Goal: Information Seeking & Learning: Find specific fact

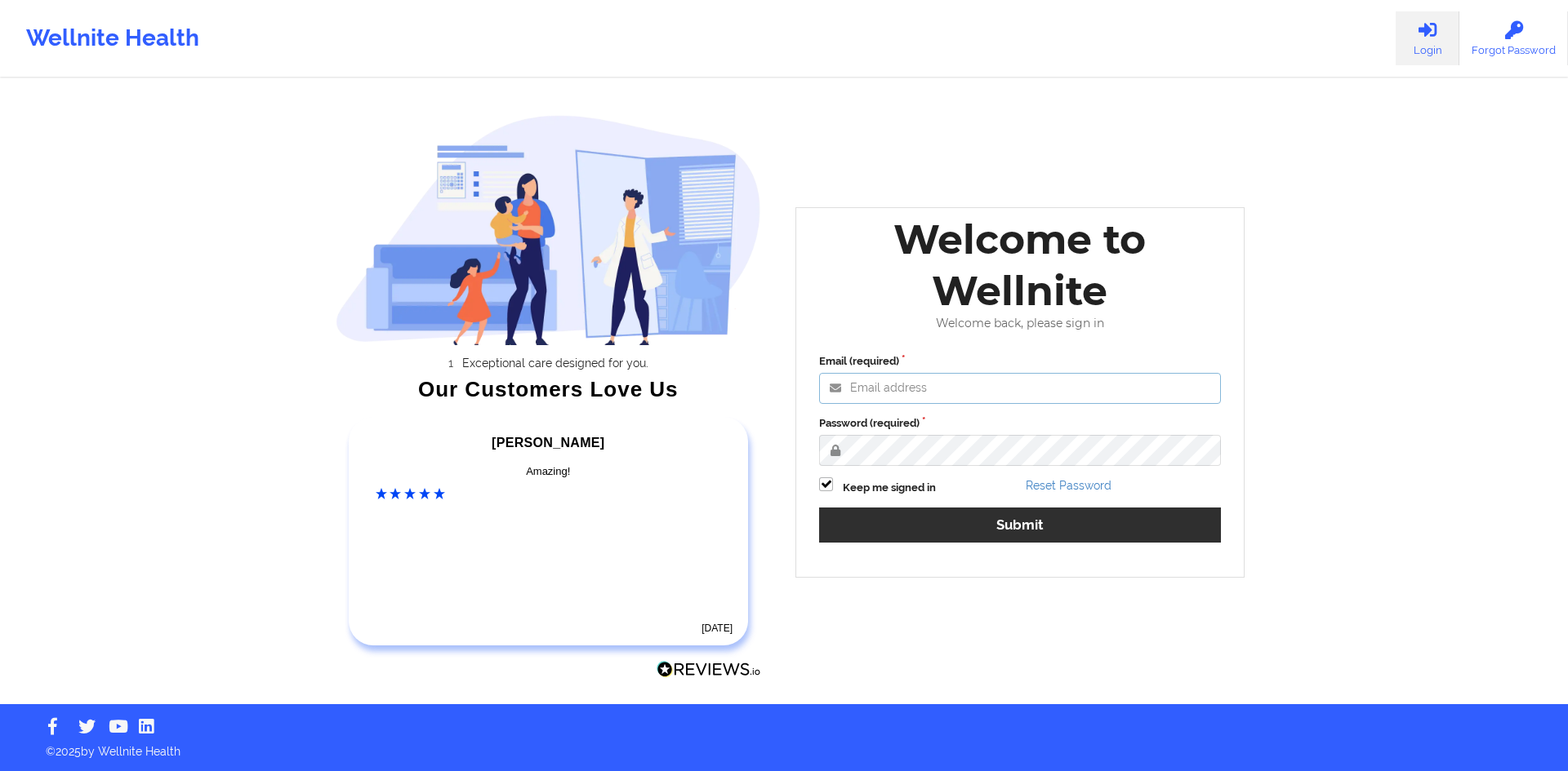
type input "[PERSON_NAME][EMAIL_ADDRESS][DOMAIN_NAME]"
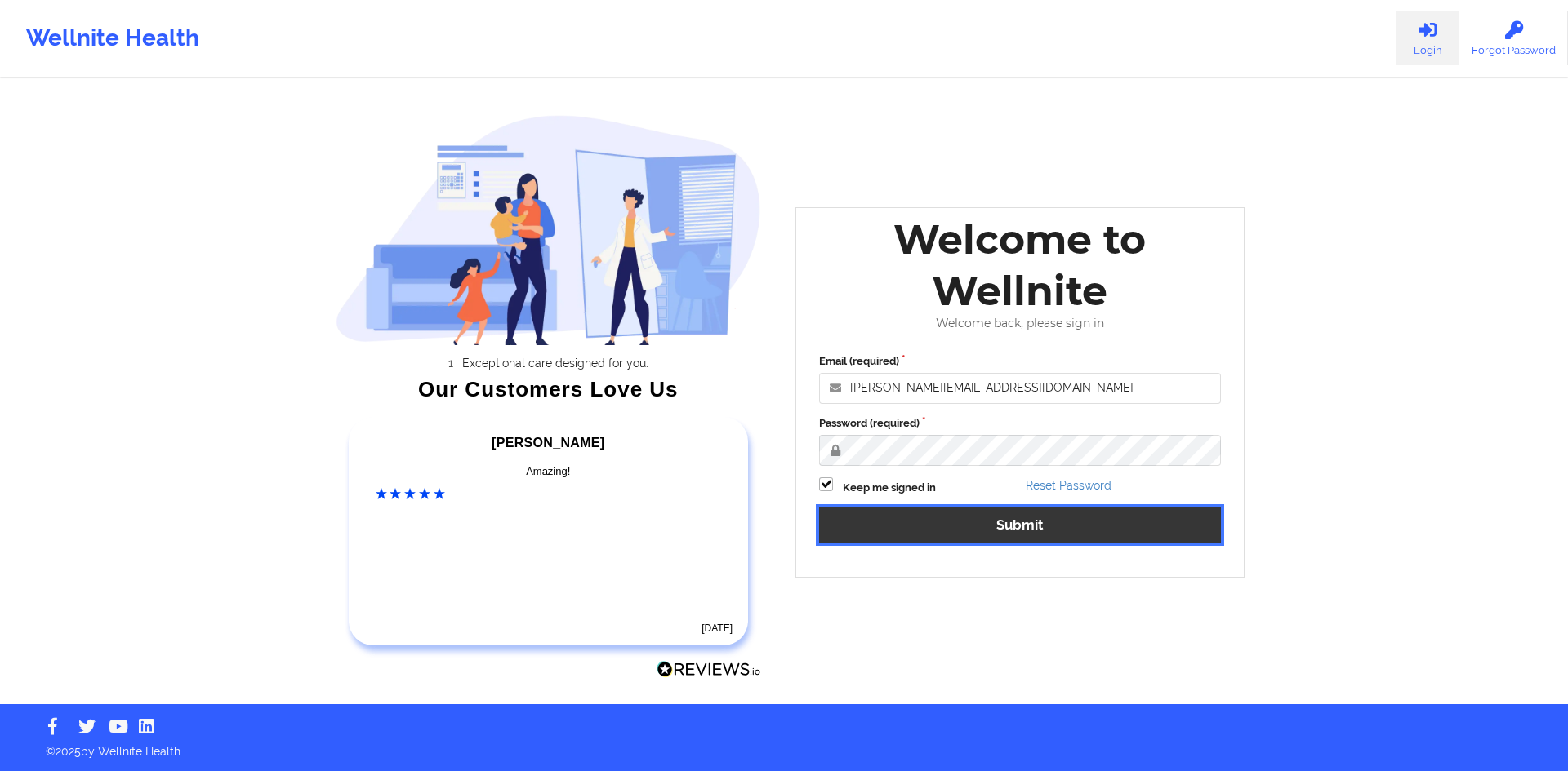
drag, startPoint x: 935, startPoint y: 541, endPoint x: 908, endPoint y: 544, distance: 27.2
click at [935, 541] on button "Submit" at bounding box center [1019, 525] width 402 height 35
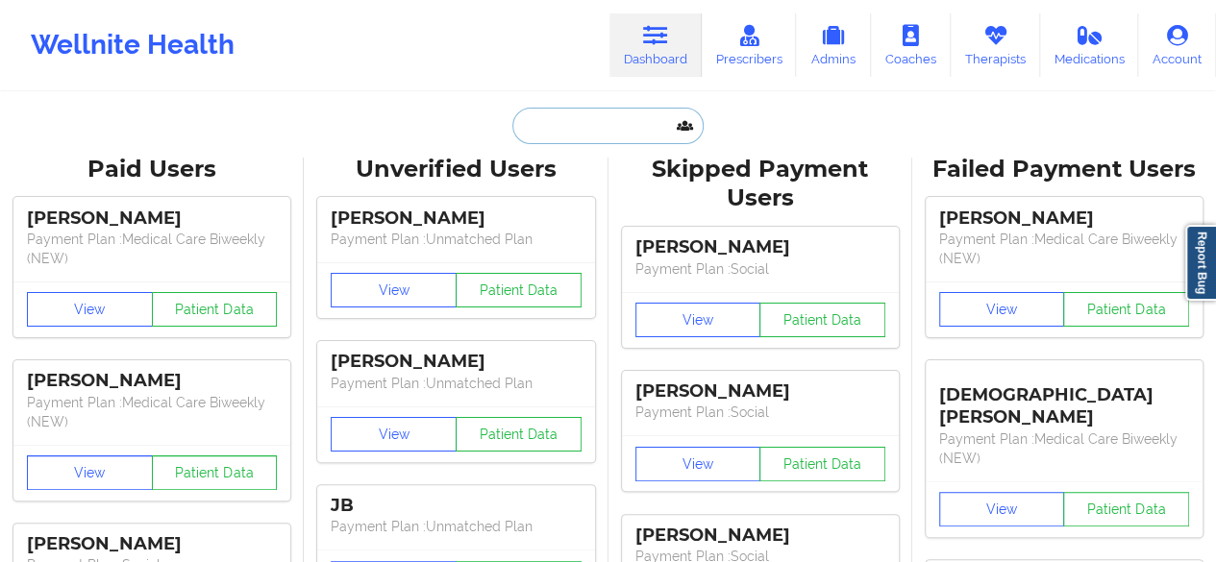
click at [564, 128] on input "text" at bounding box center [607, 126] width 190 height 37
paste input "[EMAIL_ADDRESS][DOMAIN_NAME]"
type input "[EMAIL_ADDRESS][DOMAIN_NAME]"
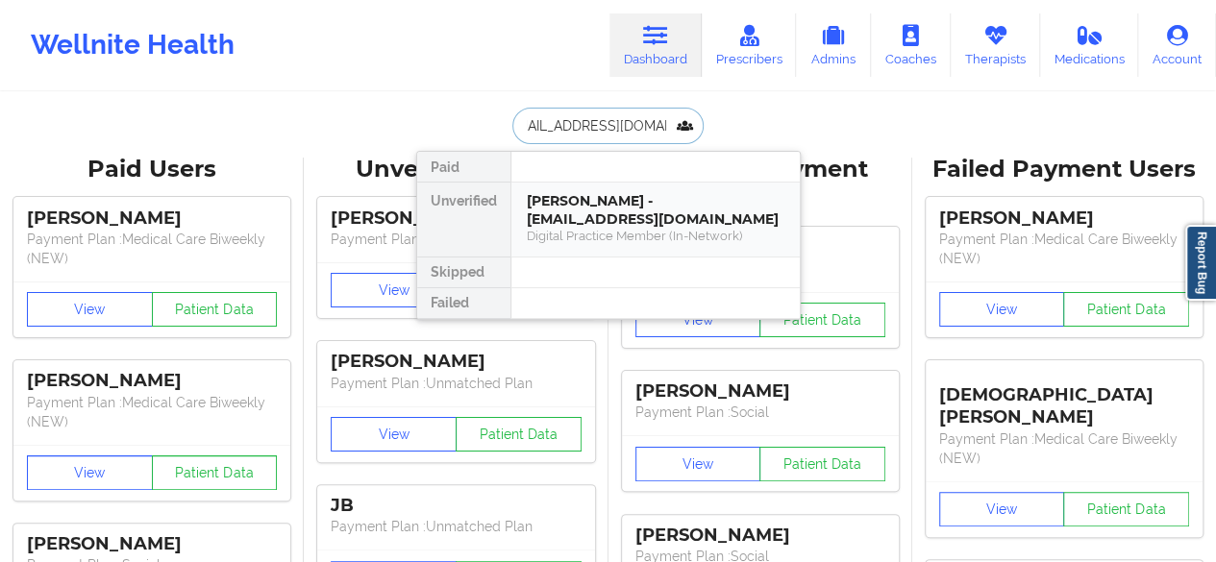
click at [573, 219] on div "[PERSON_NAME] - [EMAIL_ADDRESS][DOMAIN_NAME]" at bounding box center [656, 210] width 258 height 36
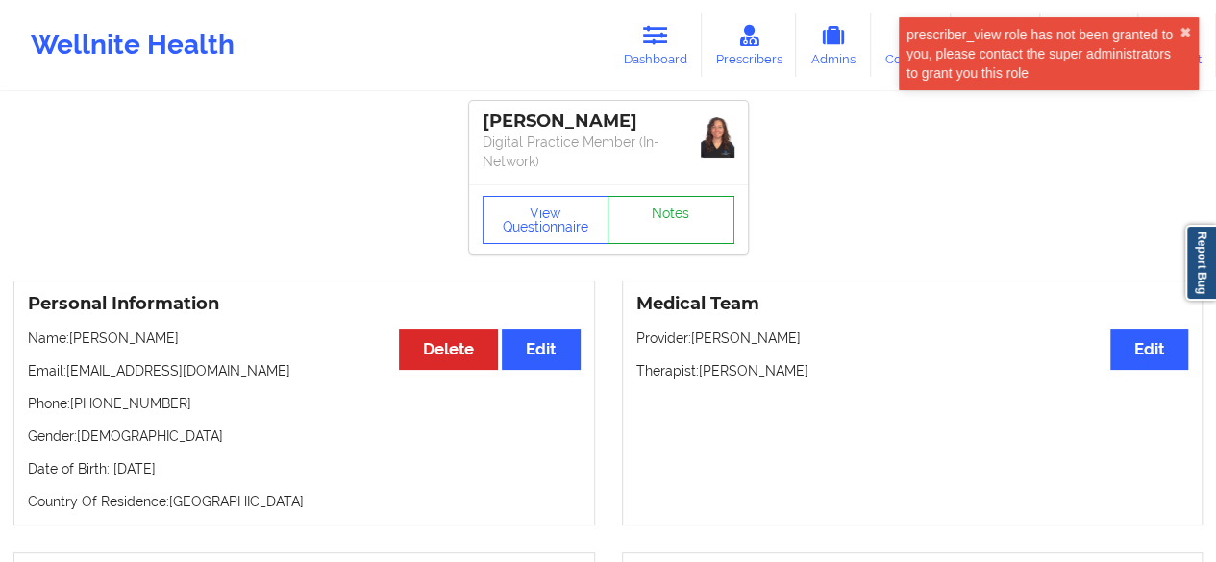
click at [690, 211] on link "Notes" at bounding box center [671, 220] width 127 height 48
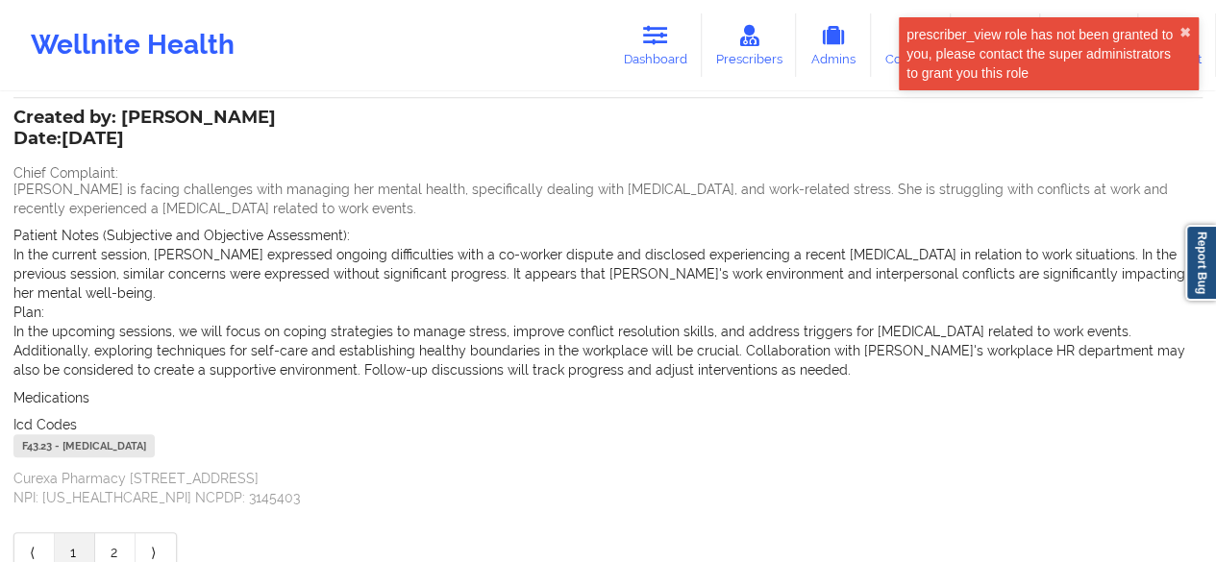
scroll to position [533, 0]
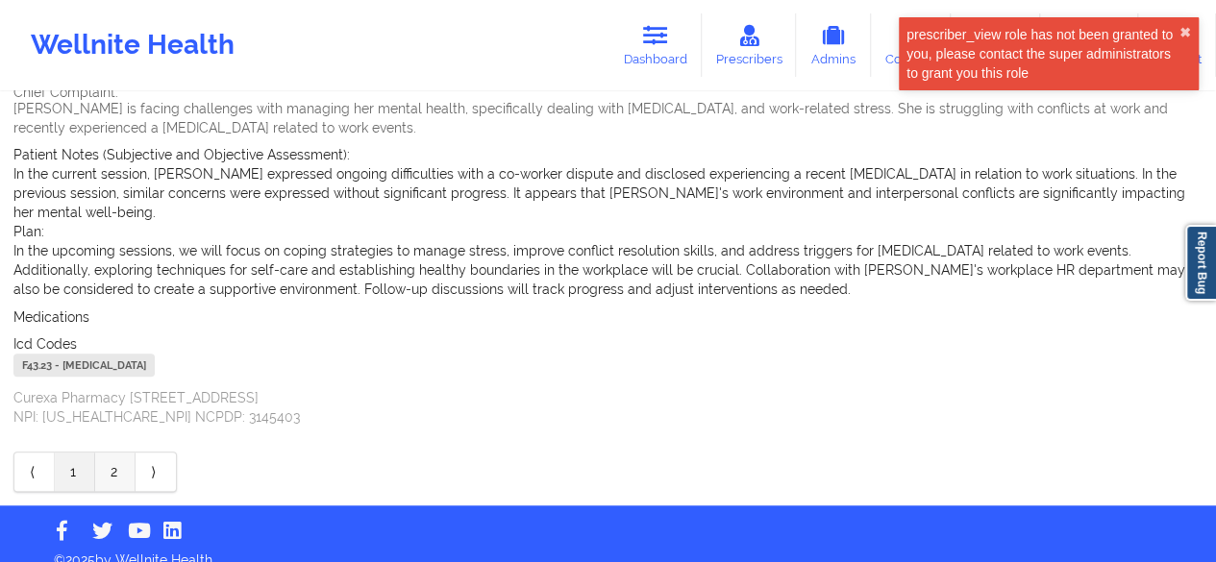
click at [123, 457] on link "2" at bounding box center [115, 472] width 40 height 38
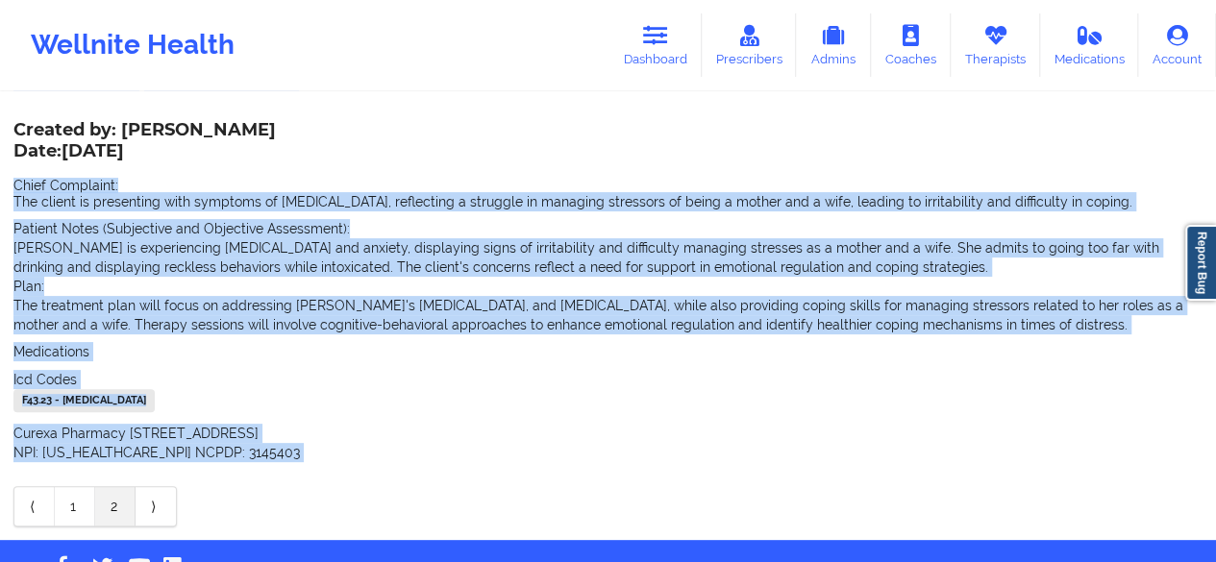
scroll to position [167, 0]
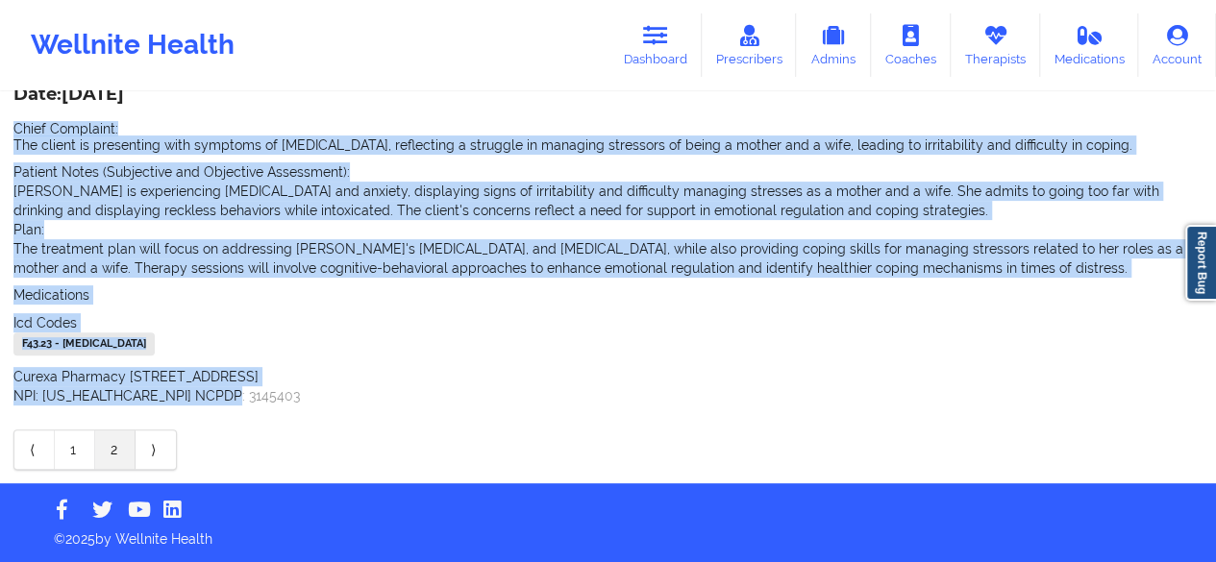
drag, startPoint x: 13, startPoint y: 276, endPoint x: 325, endPoint y: 399, distance: 334.9
click at [325, 399] on div "Created by: [PERSON_NAME] Date: [DATE] Chief Complaint: The client is presentin…" at bounding box center [607, 236] width 1189 height 338
copy div "Chief Complaint: The client is presenting with symptoms of [MEDICAL_DATA], refl…"
click at [85, 450] on link "1" at bounding box center [75, 450] width 40 height 38
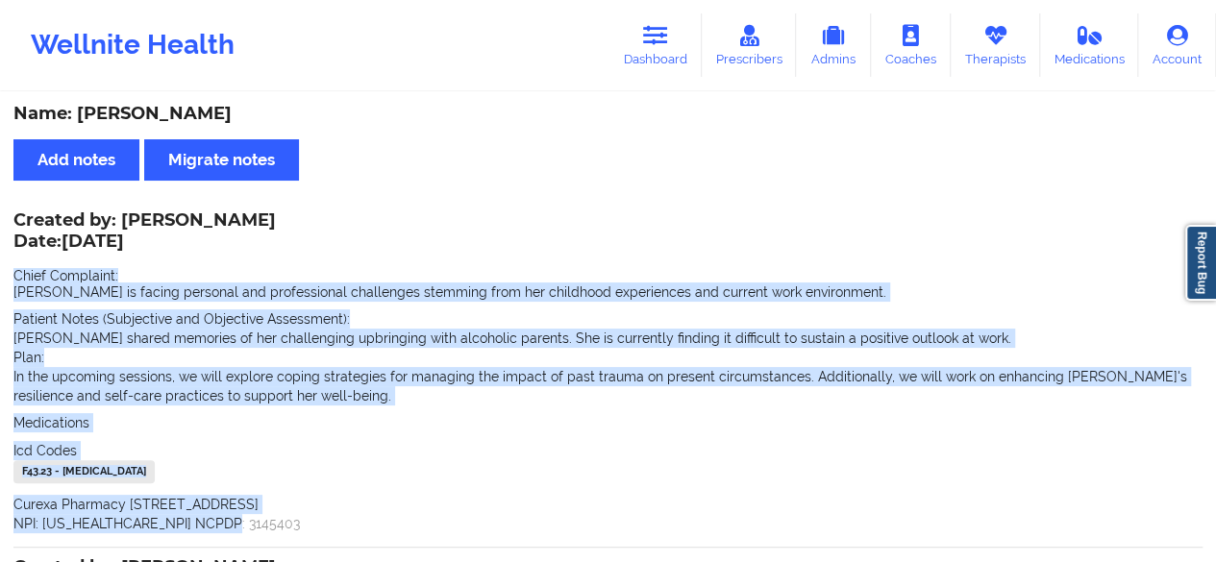
scroll to position [0, 0]
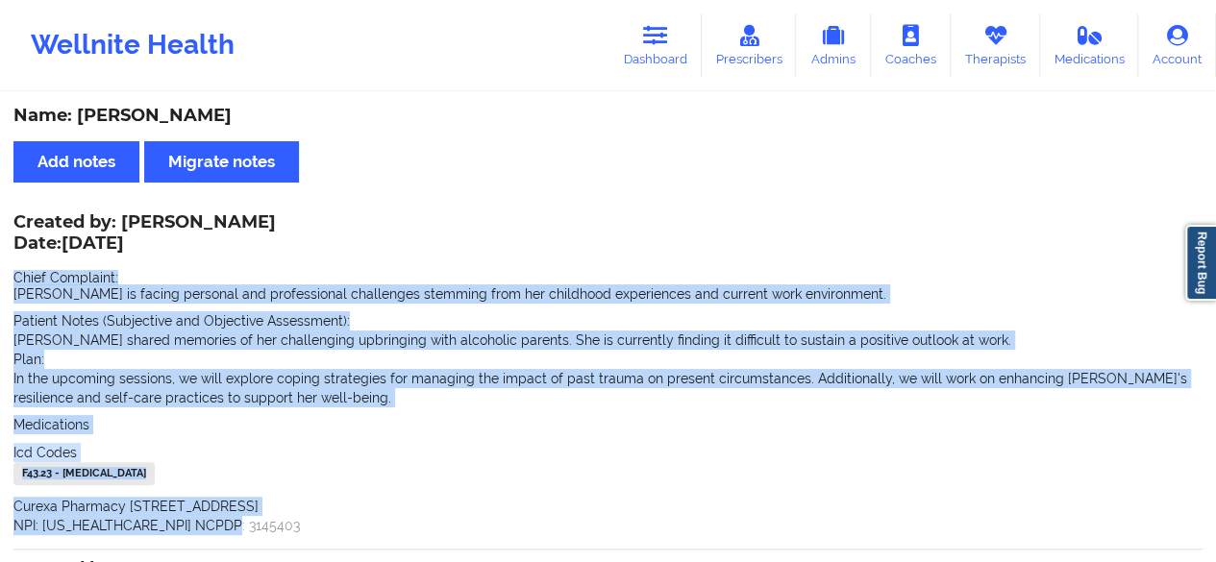
click at [135, 277] on div "Chief Complaint: [PERSON_NAME] is facing personal and professional challenges s…" at bounding box center [607, 287] width 1189 height 33
drag, startPoint x: 12, startPoint y: 272, endPoint x: 357, endPoint y: 533, distance: 431.6
click at [357, 533] on div "Name: [PERSON_NAME] Add notes Migrate notes Created by: [PERSON_NAME] Date: [DA…" at bounding box center [608, 566] width 1216 height 944
copy div "Chief Complaint: [PERSON_NAME] is facing personal and professional challenges s…"
click at [232, 403] on p "In the upcoming sessions, we will explore coping strategies for managing the im…" at bounding box center [607, 388] width 1189 height 38
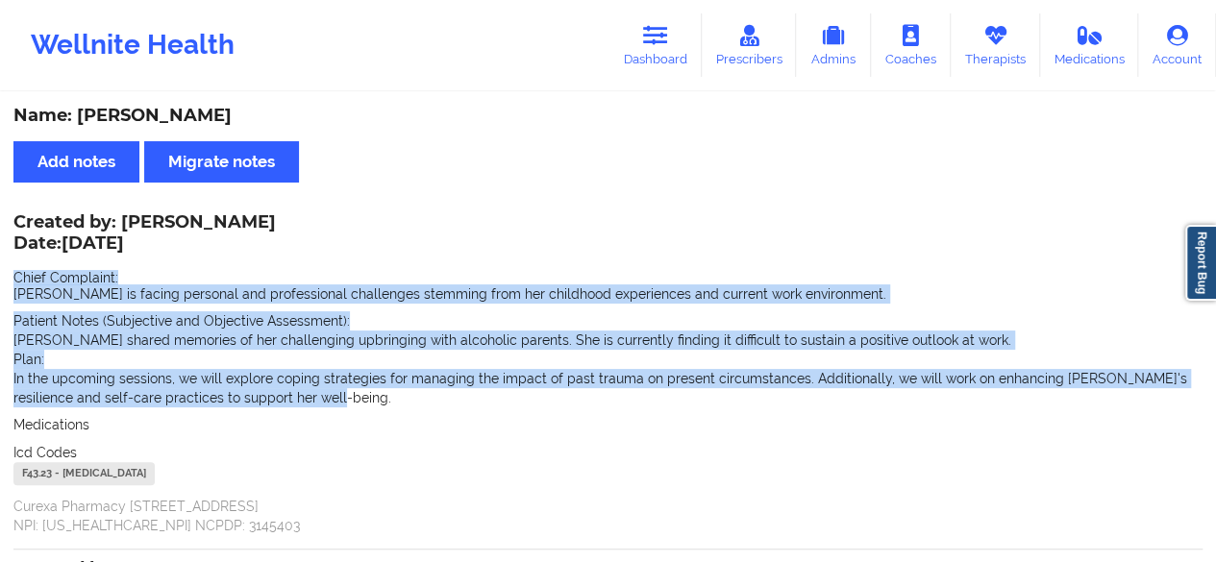
drag, startPoint x: 310, startPoint y: 401, endPoint x: 15, endPoint y: 266, distance: 323.5
click at [15, 266] on div "Created by: [PERSON_NAME] Date: [DATE] Chief Complaint: [PERSON_NAME] is facing…" at bounding box center [607, 375] width 1189 height 319
copy div "Chief Complaint: [PERSON_NAME] is facing personal and professional challenges s…"
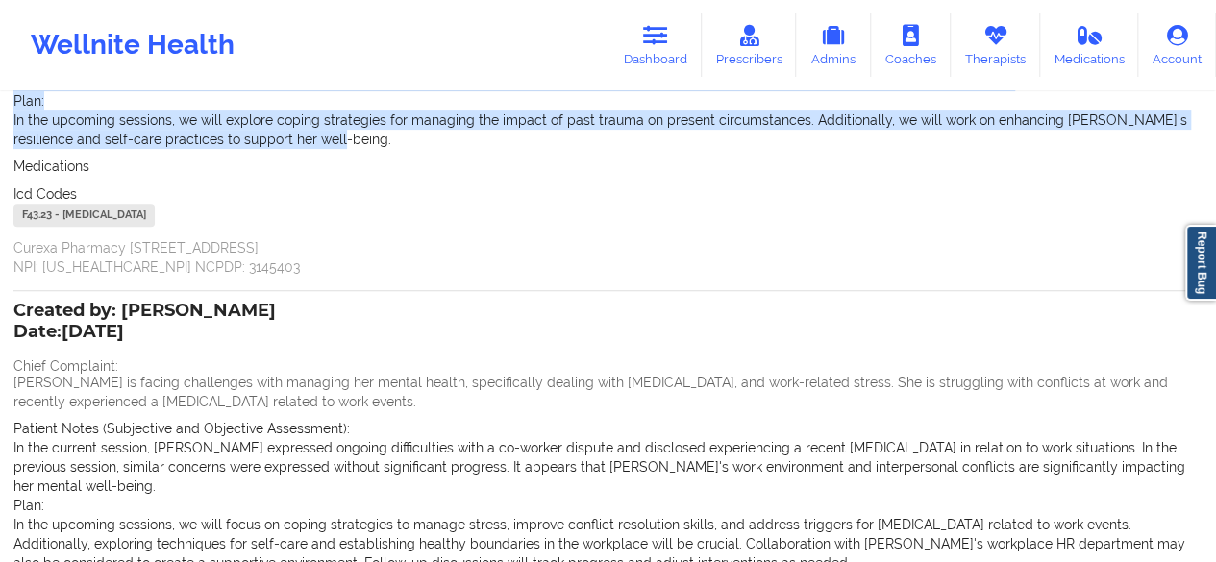
scroll to position [288, 0]
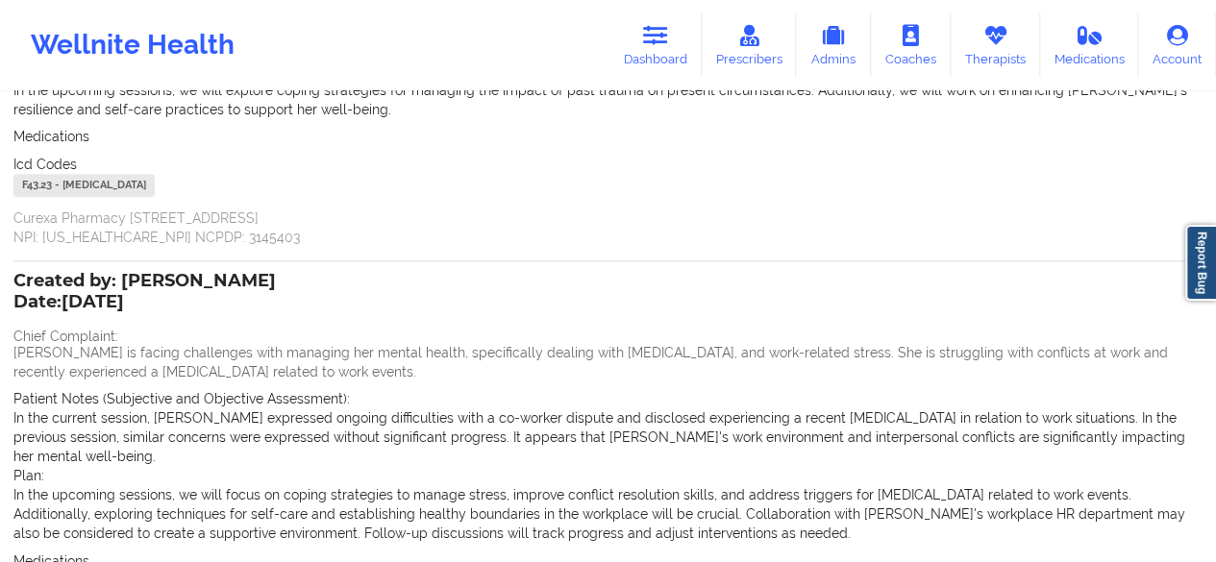
click at [127, 289] on div "Created by: [PERSON_NAME] Date: [DATE]" at bounding box center [144, 293] width 262 height 44
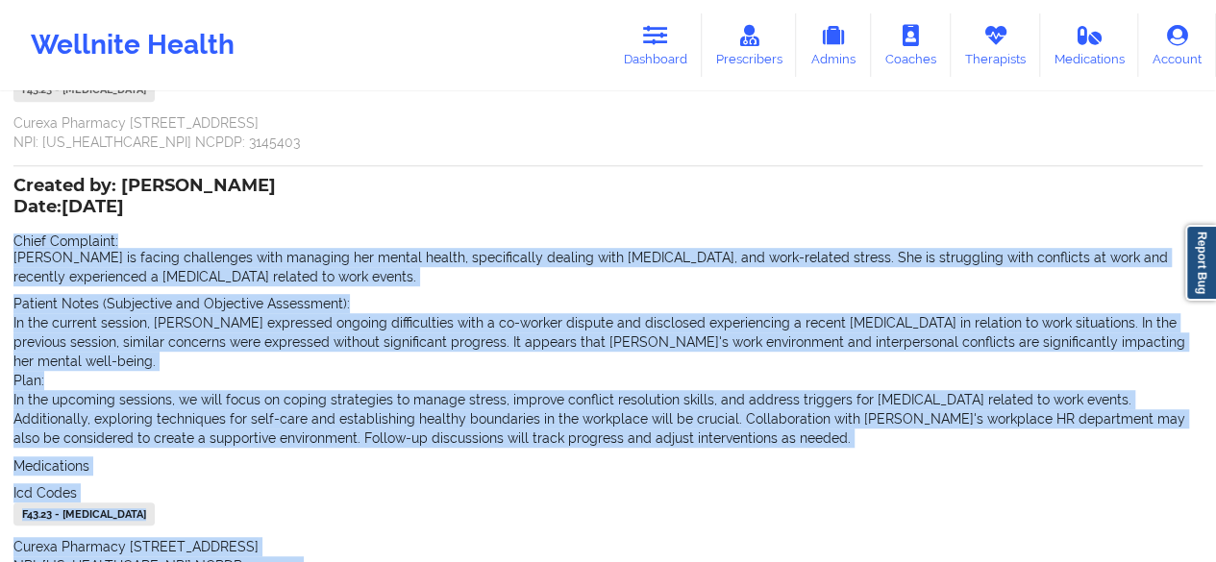
scroll to position [533, 0]
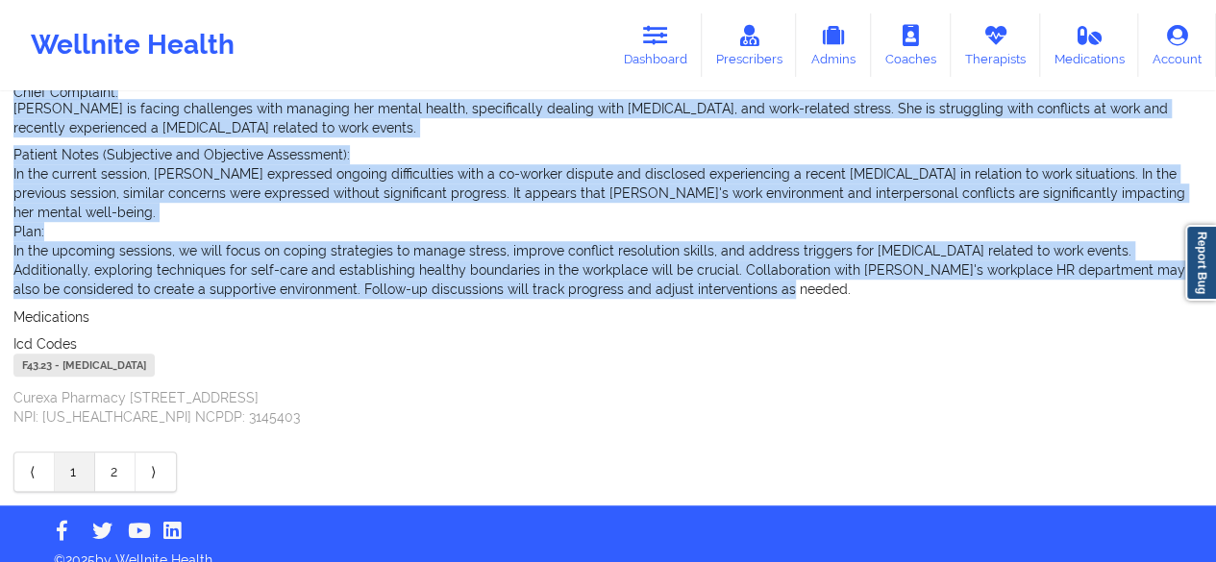
drag, startPoint x: 13, startPoint y: 339, endPoint x: 745, endPoint y: 266, distance: 735.1
click at [745, 266] on div "Created by: [PERSON_NAME] Date: [DATE] Chief Complaint: [PERSON_NAME] is facing…" at bounding box center [607, 229] width 1189 height 396
copy div "Chief Complaint: [PERSON_NAME] is facing challenges with managing her mental he…"
